Goal: Task Accomplishment & Management: Manage account settings

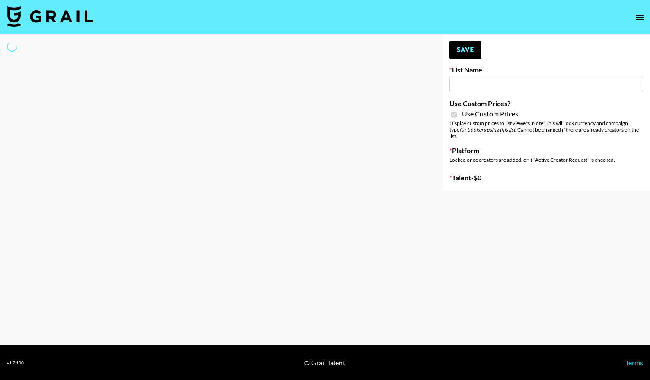
type input "Laifen (IG)"
checkbox input "true"
select select "Brand"
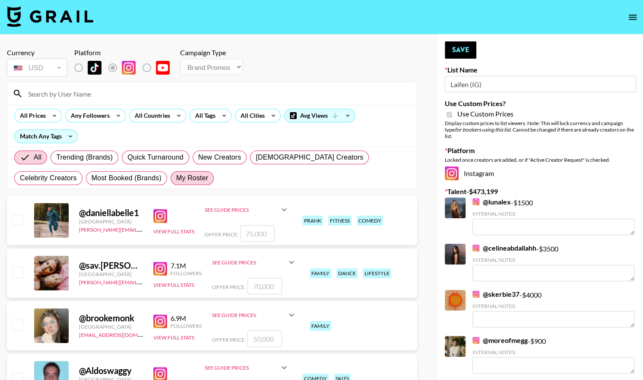
click at [176, 175] on span "My Roster" at bounding box center [192, 178] width 32 height 10
click at [176, 178] on input "My Roster" at bounding box center [176, 178] width 0 height 0
radio input "true"
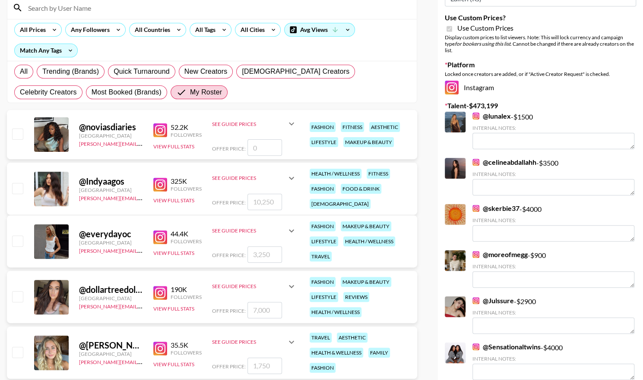
scroll to position [98, 0]
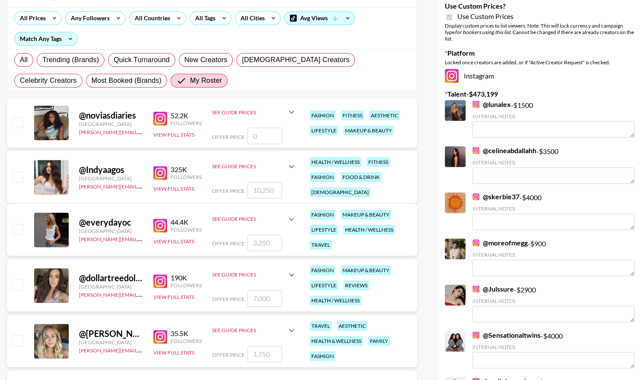
click at [20, 228] on input "checkbox" at bounding box center [17, 229] width 10 height 10
checkbox input "true"
click at [269, 244] on input "3250" at bounding box center [264, 243] width 35 height 16
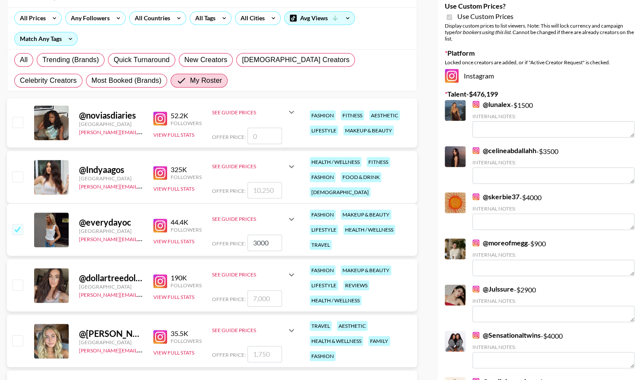
type input "3000"
click at [19, 340] on input "checkbox" at bounding box center [17, 341] width 10 height 10
checkbox input "true"
type input "1750"
drag, startPoint x: 19, startPoint y: 173, endPoint x: 211, endPoint y: 170, distance: 191.4
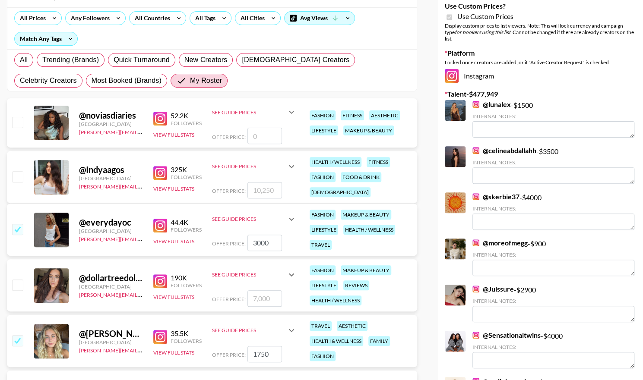
click at [19, 173] on input "checkbox" at bounding box center [17, 176] width 10 height 10
checkbox input "true"
drag, startPoint x: 276, startPoint y: 189, endPoint x: 212, endPoint y: 188, distance: 63.9
click at [212, 188] on div "Offer Price: 10250" at bounding box center [254, 190] width 85 height 16
type input "7500"
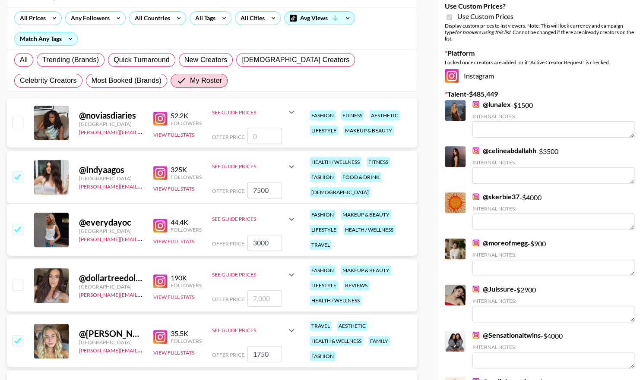
scroll to position [0, 0]
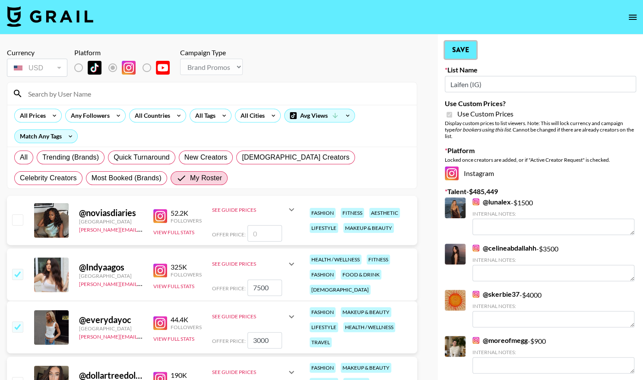
click at [466, 48] on button "Save" at bounding box center [461, 49] width 32 height 17
